Goal: Information Seeking & Learning: Learn about a topic

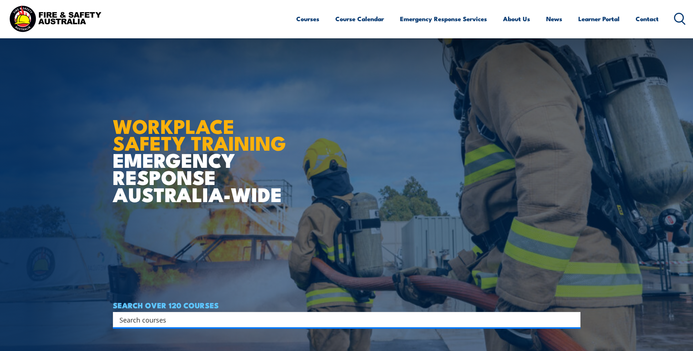
scroll to position [73, 0]
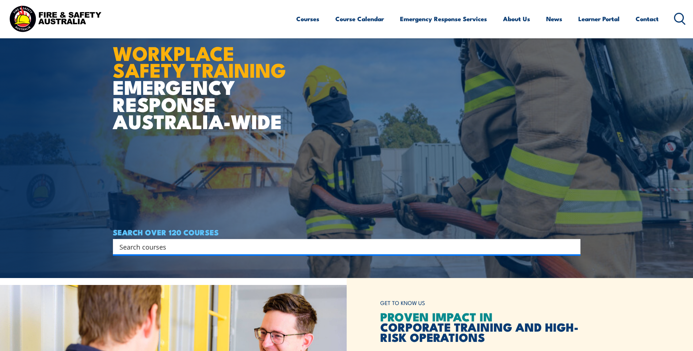
click at [221, 249] on input "Search input" at bounding box center [341, 246] width 445 height 11
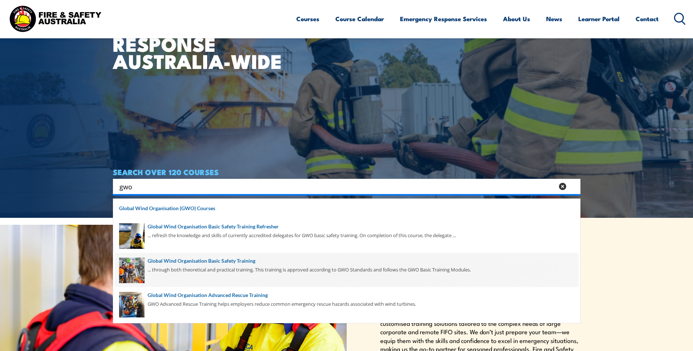
scroll to position [146, 0]
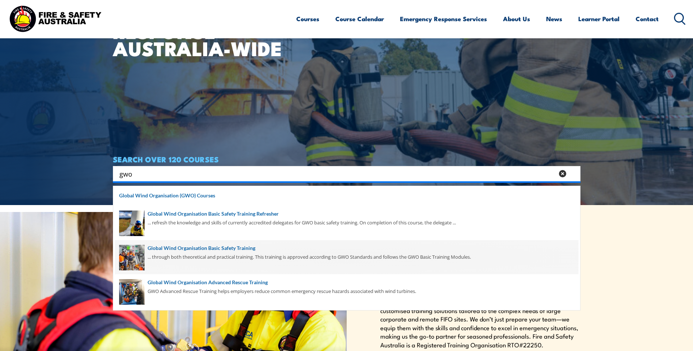
type input "gwo"
click at [248, 254] on span at bounding box center [346, 257] width 463 height 34
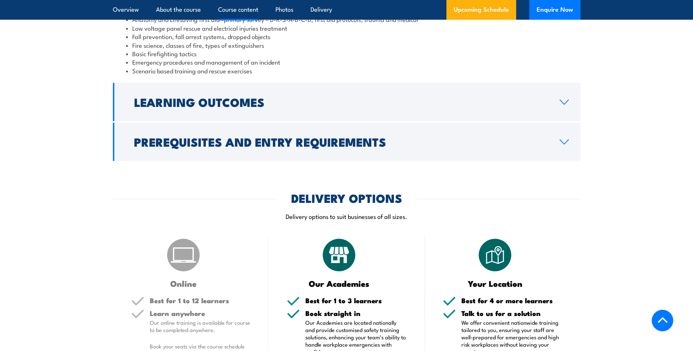
scroll to position [730, 0]
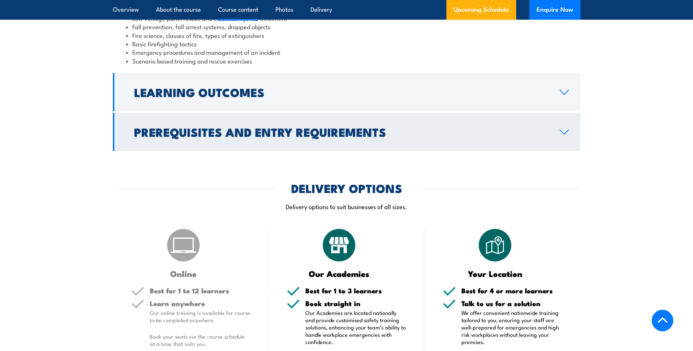
click at [558, 132] on link "Prerequisites and Entry Requirements" at bounding box center [346, 132] width 467 height 38
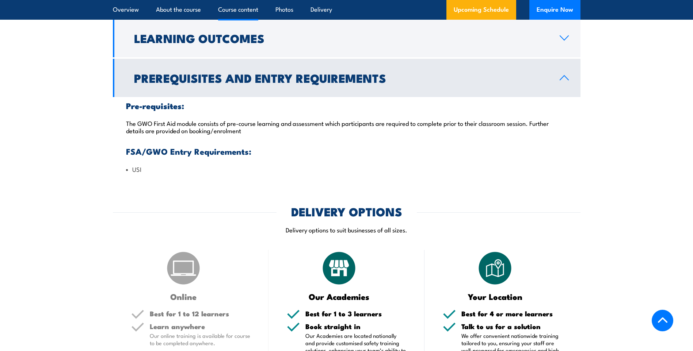
scroll to position [719, 0]
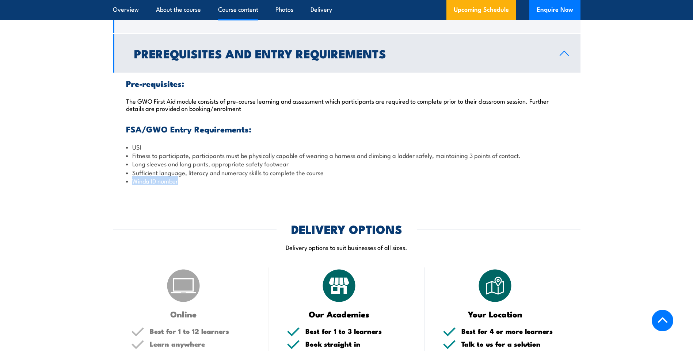
drag, startPoint x: 133, startPoint y: 182, endPoint x: 180, endPoint y: 182, distance: 46.8
click at [180, 182] on li "Winda ID number" at bounding box center [346, 181] width 441 height 8
copy li "Winda ID number"
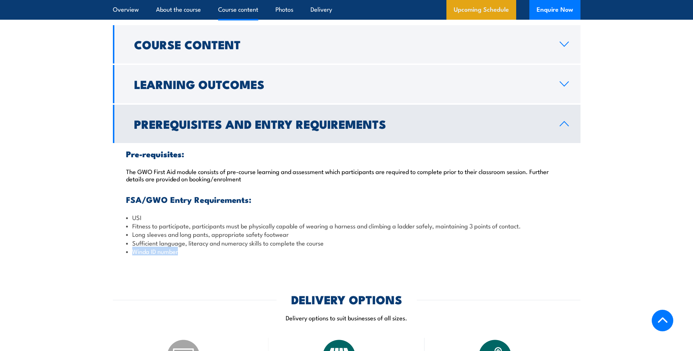
scroll to position [646, 0]
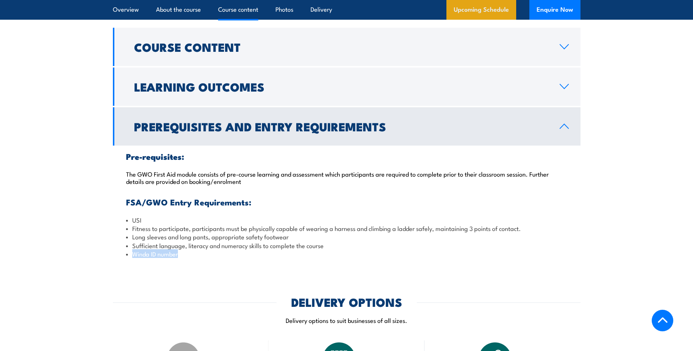
click at [481, 9] on link "Upcoming Schedule" at bounding box center [481, 10] width 70 height 20
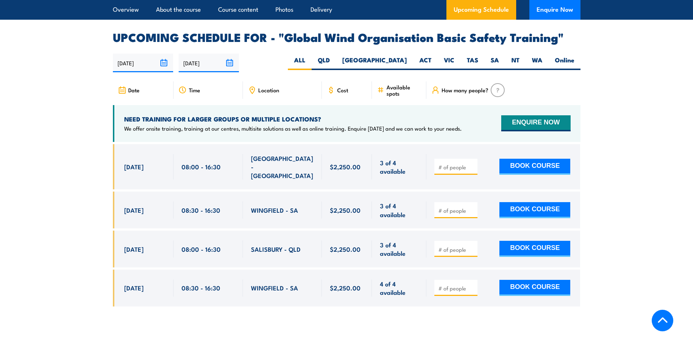
scroll to position [1188, 0]
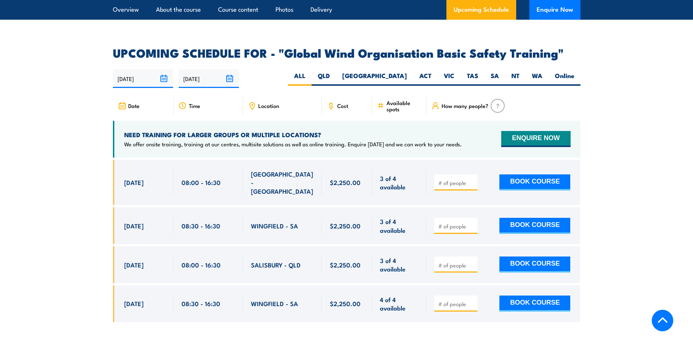
click at [262, 103] on span "Location" at bounding box center [268, 106] width 21 height 6
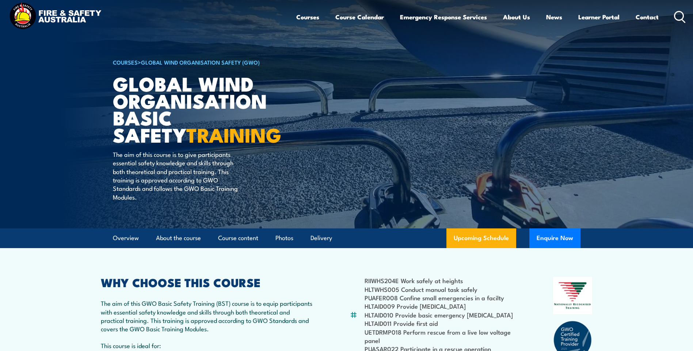
scroll to position [0, 0]
